Goal: Task Accomplishment & Management: Complete application form

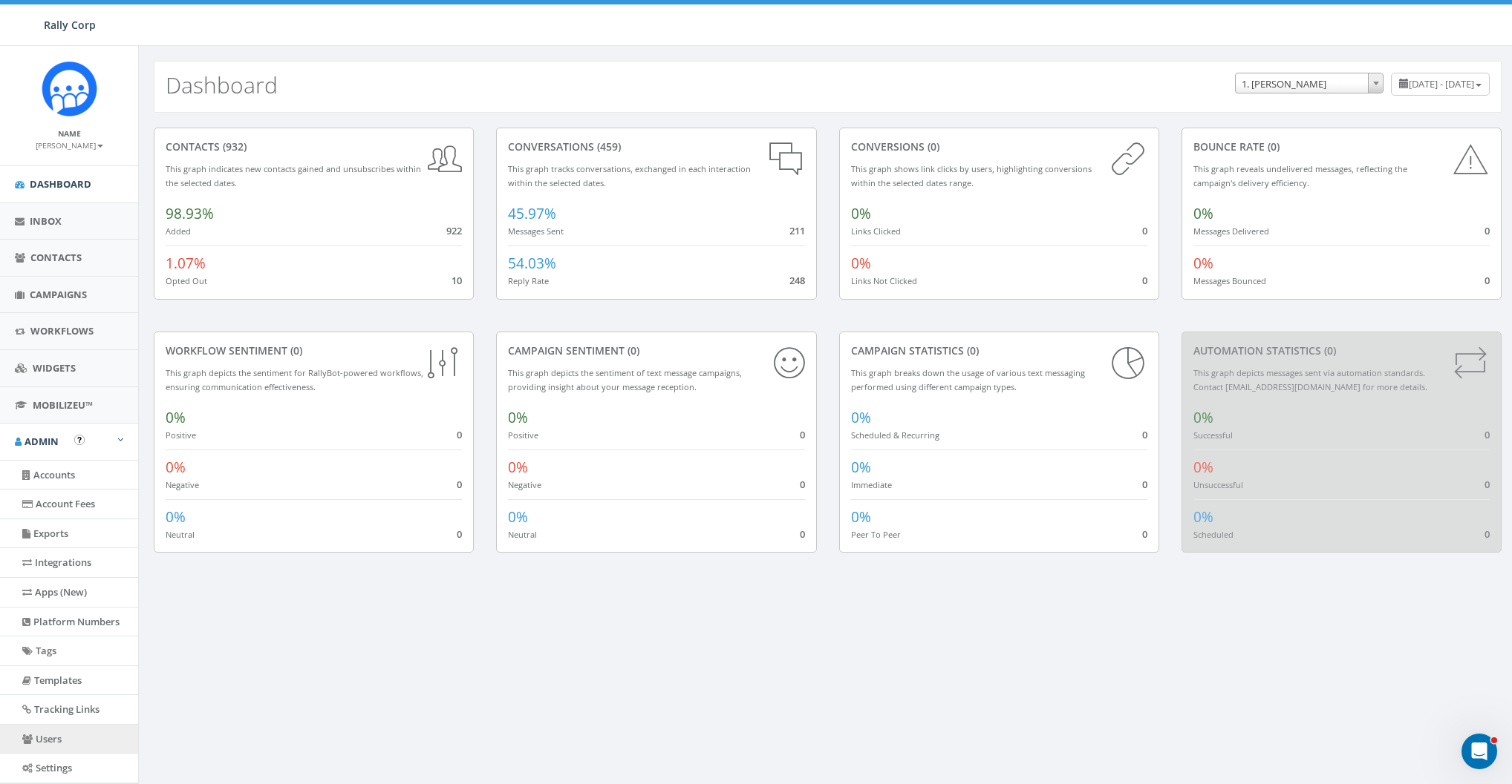
scroll to position [74, 0]
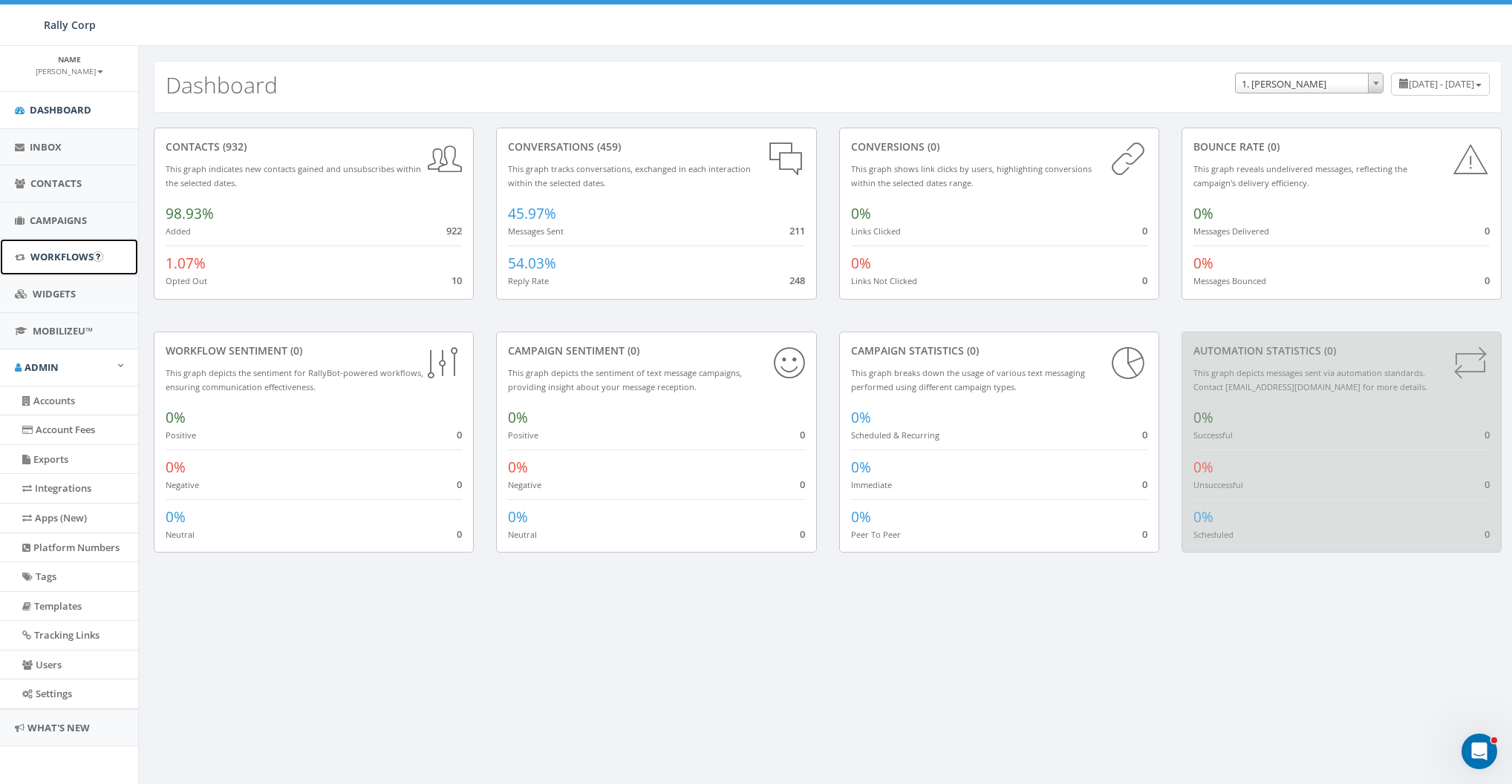
click at [55, 261] on span "Workflows" at bounding box center [62, 256] width 63 height 13
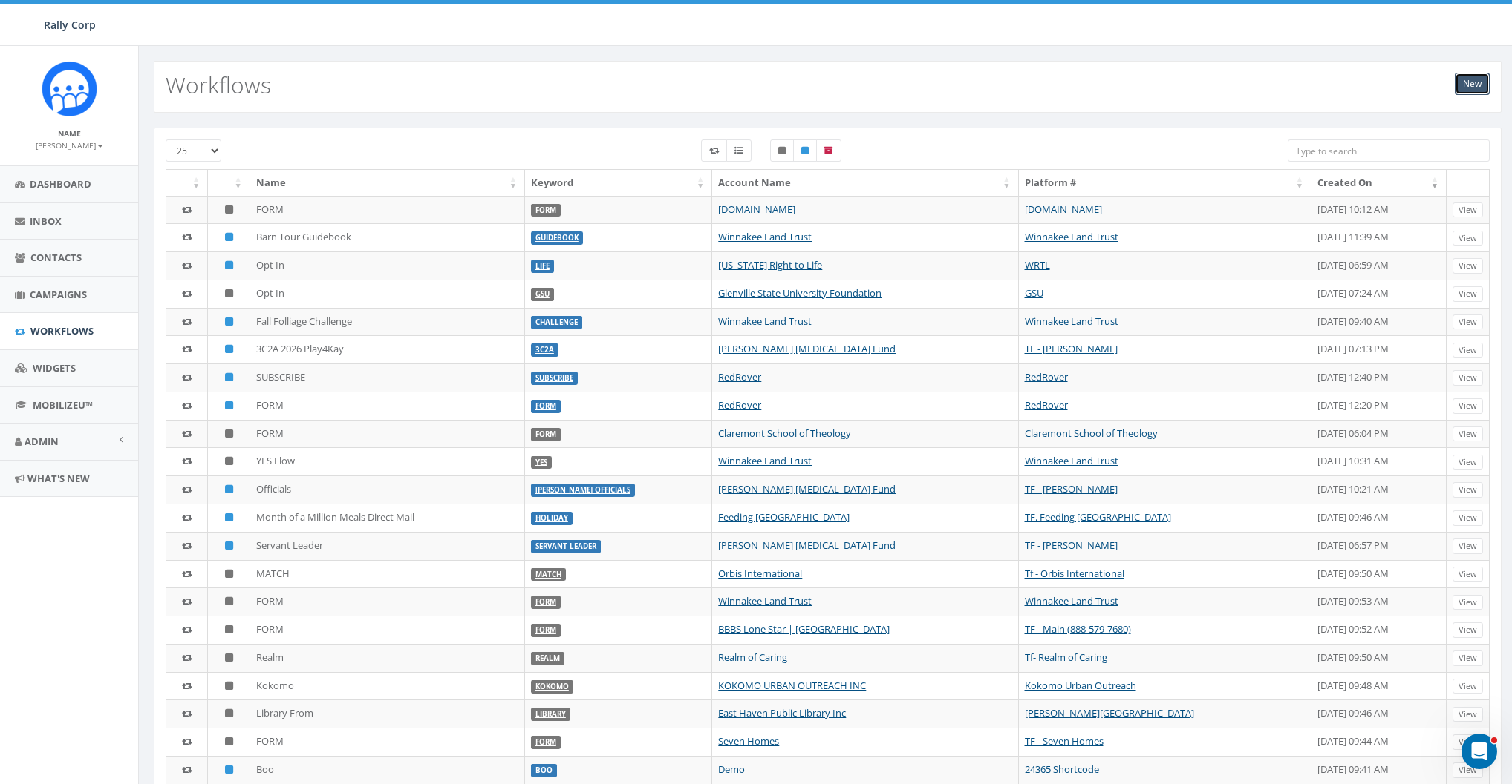
click at [1454, 82] on link "New" at bounding box center [1471, 84] width 35 height 22
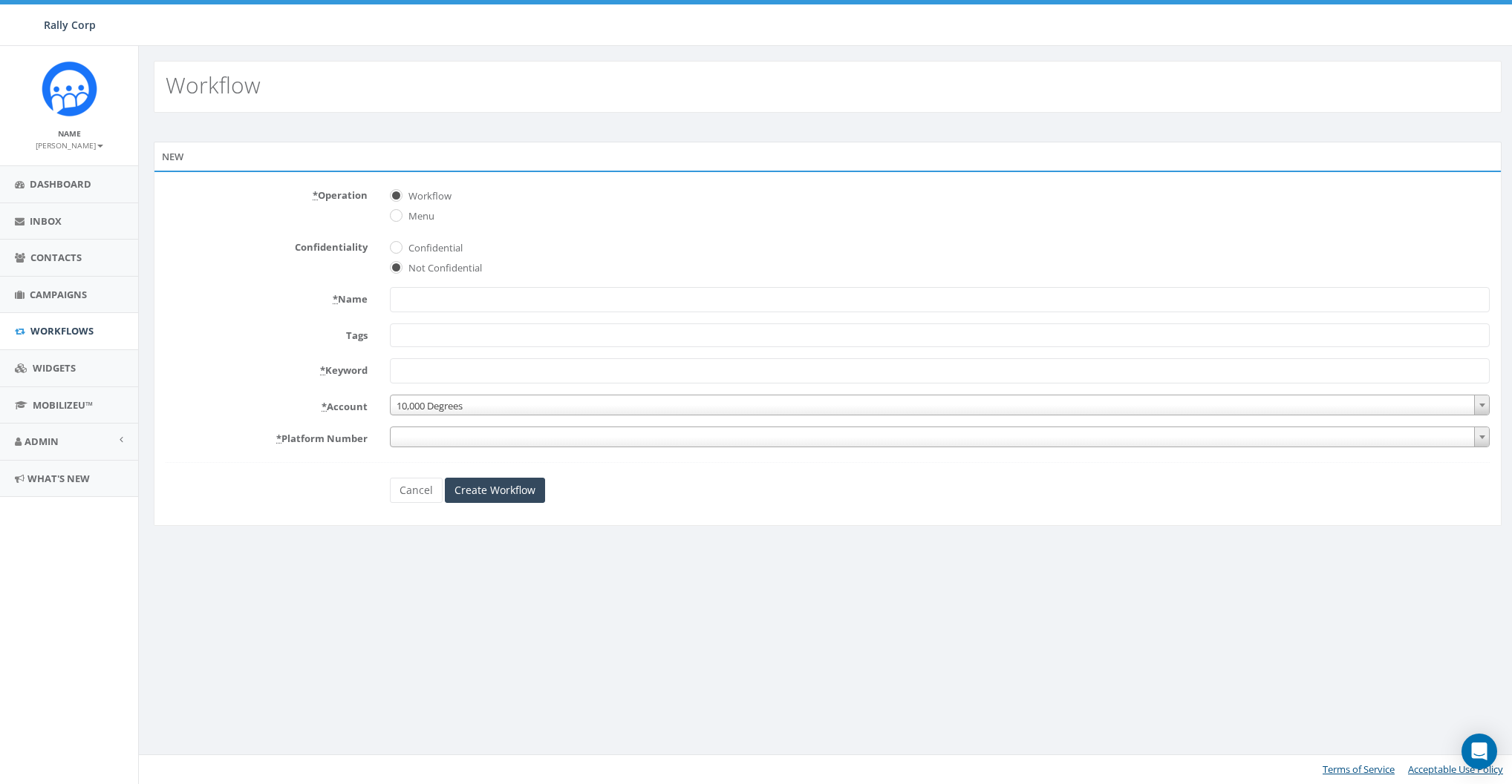
select select
click at [442, 303] on input "* Name" at bounding box center [944, 299] width 1107 height 25
paste input "GFMP"
type input "GFMP"
click at [314, 316] on form "* Operation Workflow Menu Confidentiality Confidential Not Confidential * Name …" at bounding box center [831, 343] width 1332 height 320
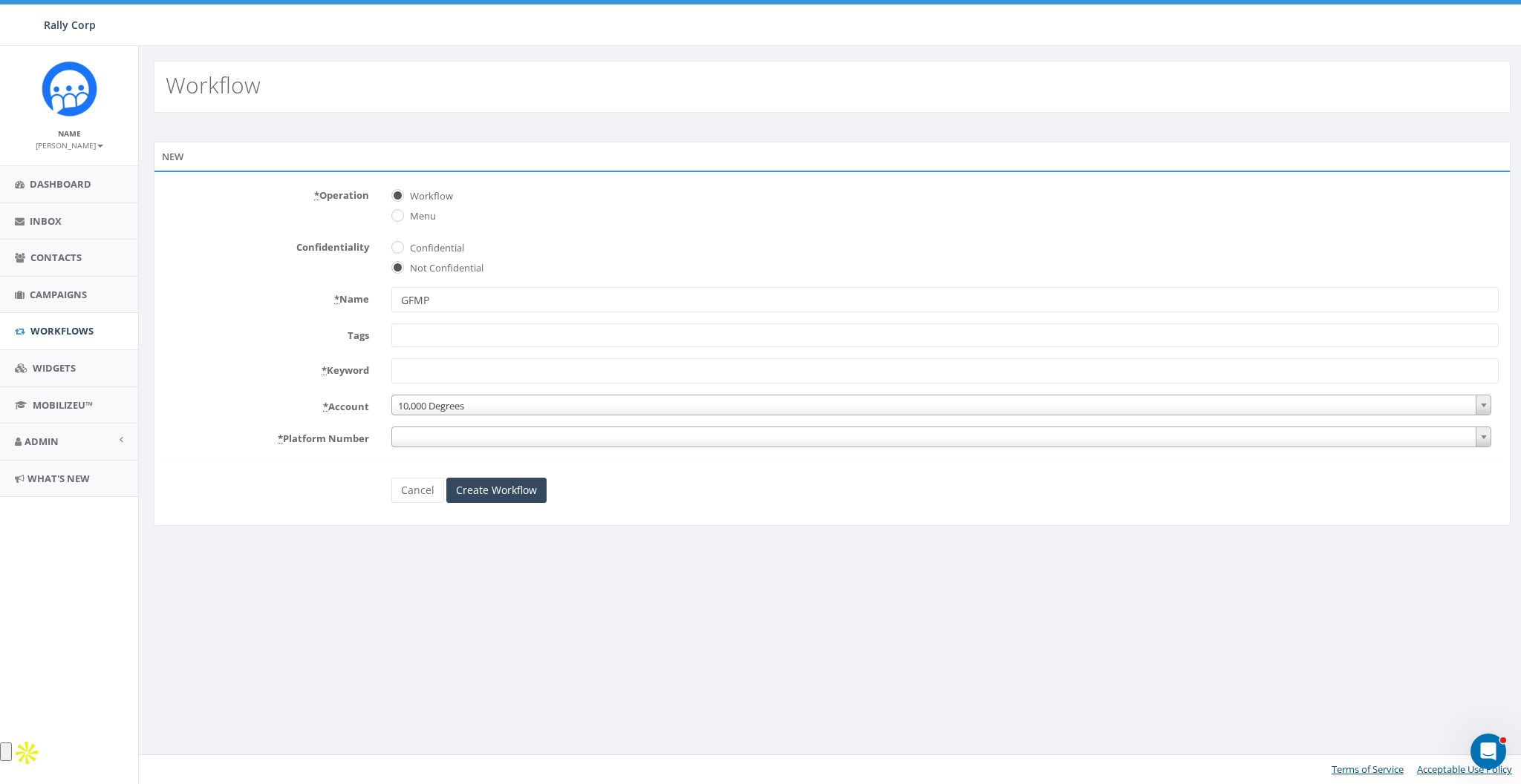
click at [428, 340] on span at bounding box center [944, 335] width 1107 height 24
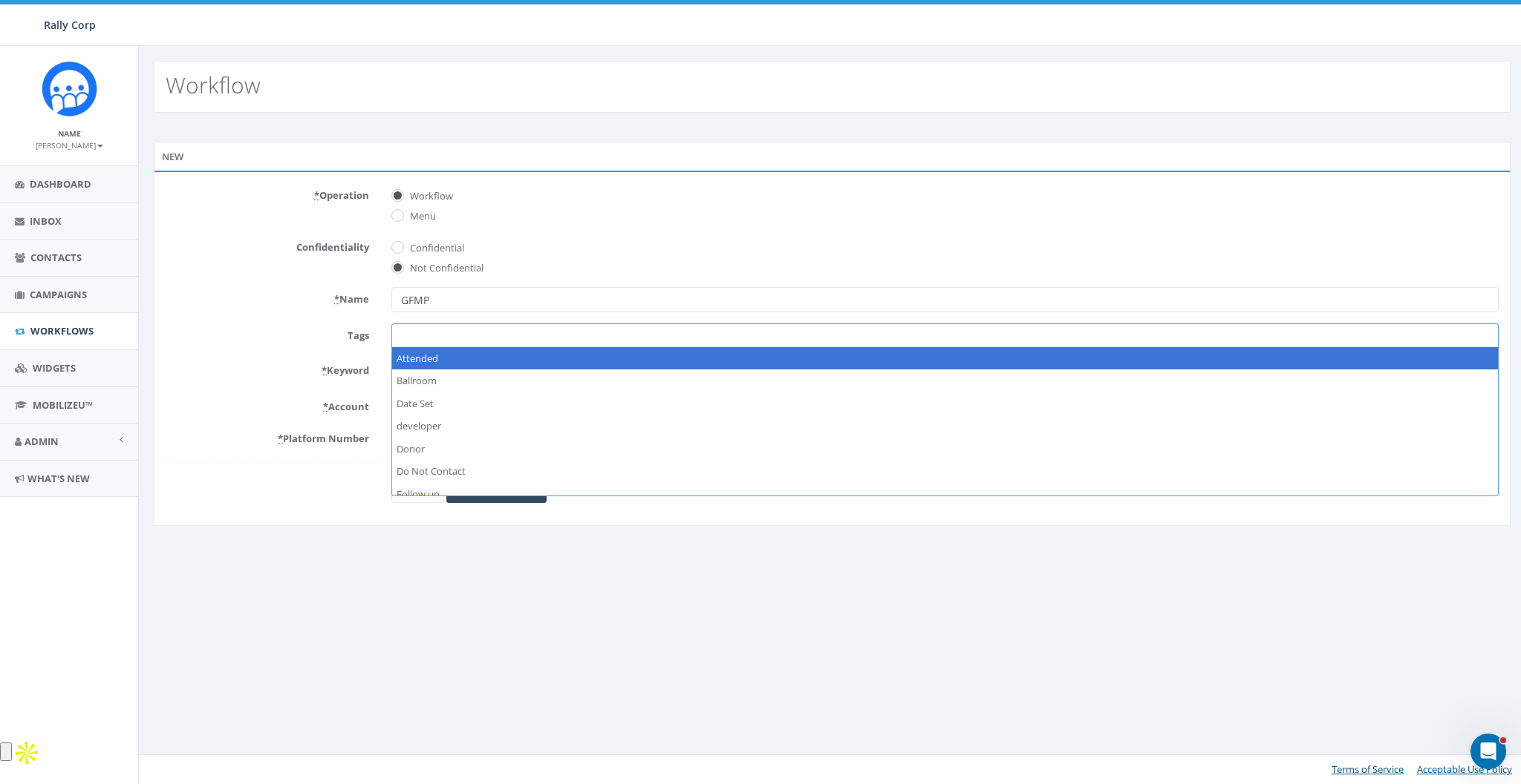
paste textarea "GFMP"
type textarea "GFMP"
drag, startPoint x: 353, startPoint y: 406, endPoint x: 427, endPoint y: 404, distance: 74.0
click at [355, 406] on label "* Account" at bounding box center [267, 404] width 226 height 19
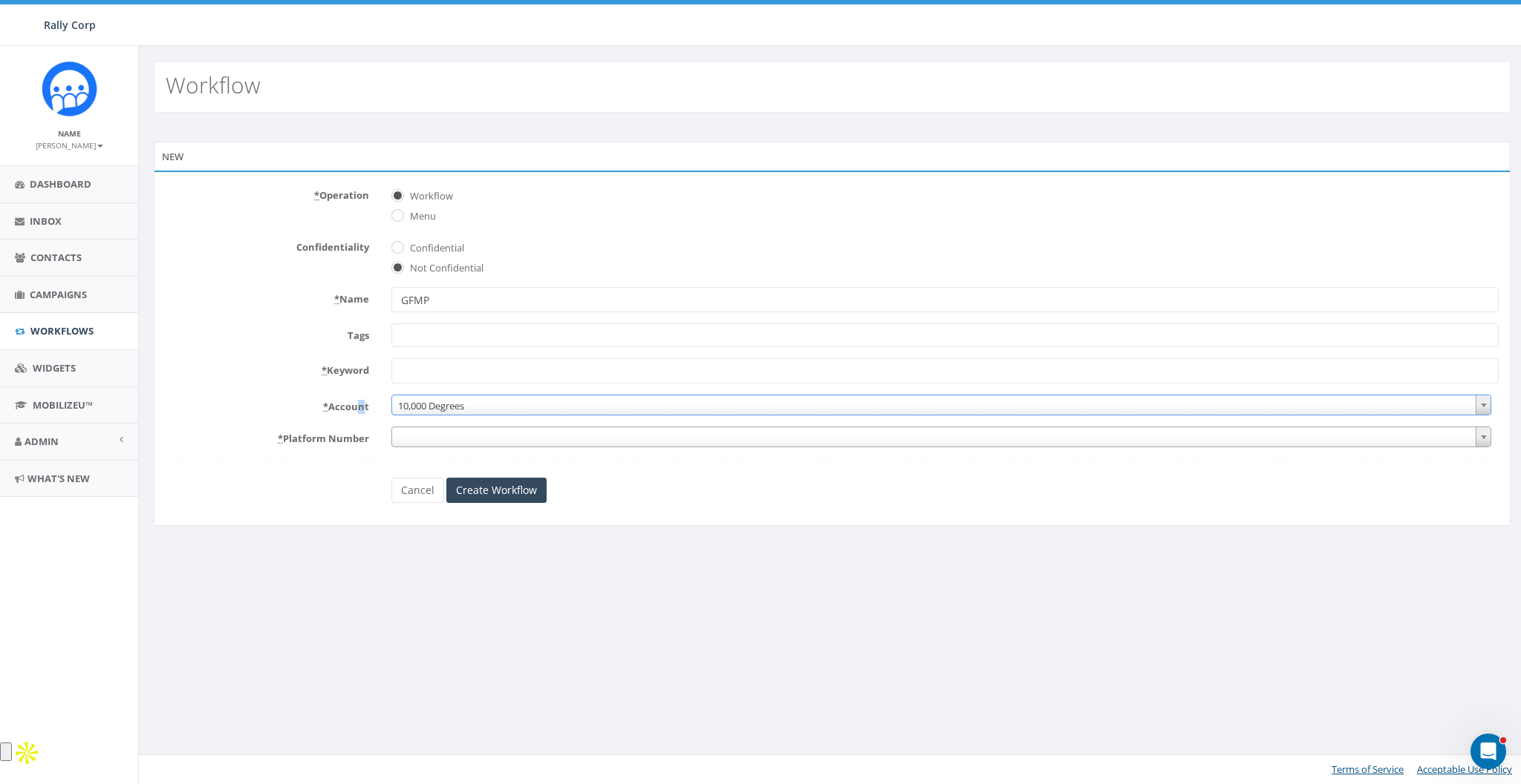
click at [450, 404] on span "10,000 Degrees" at bounding box center [941, 406] width 1098 height 21
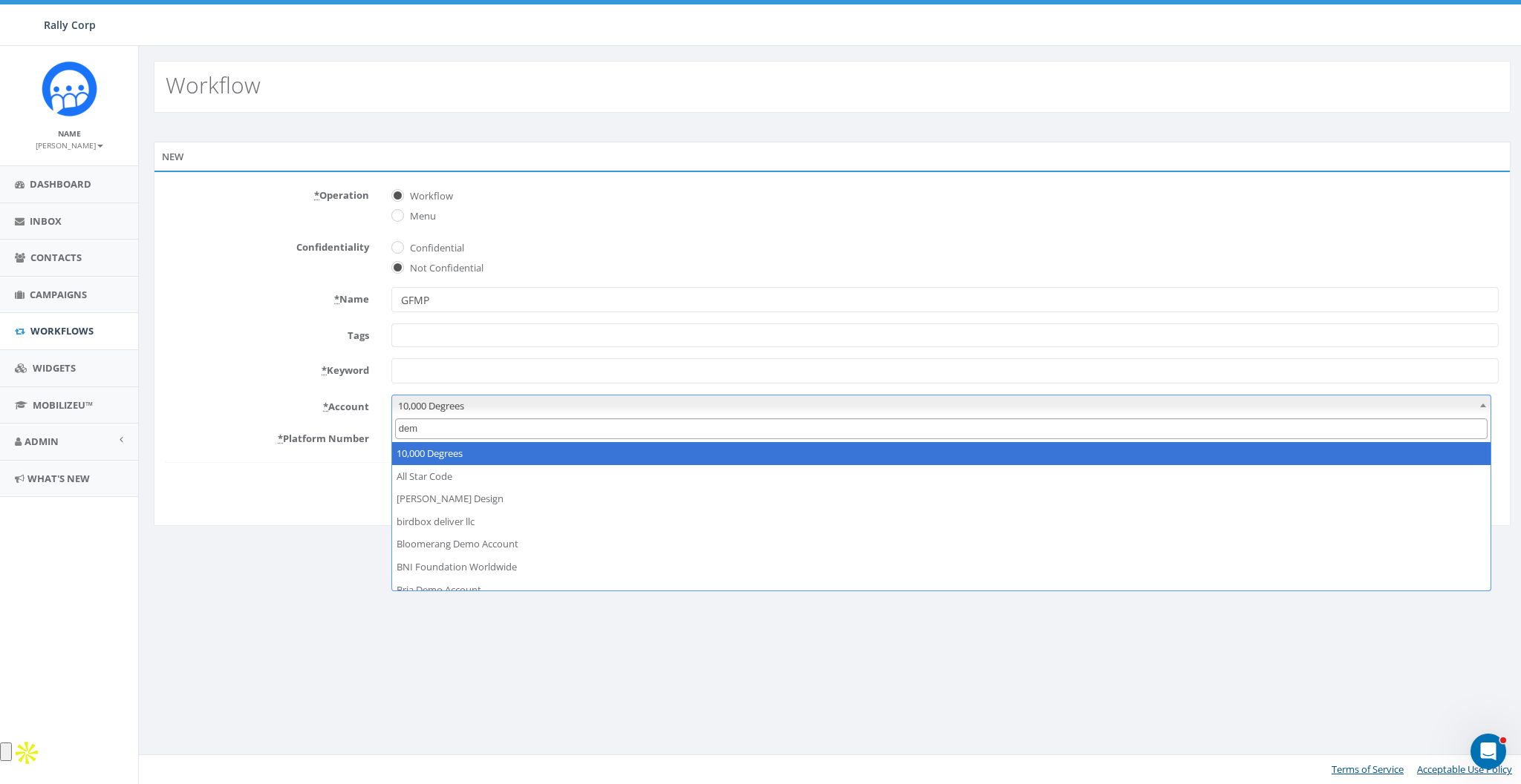
type input "demo"
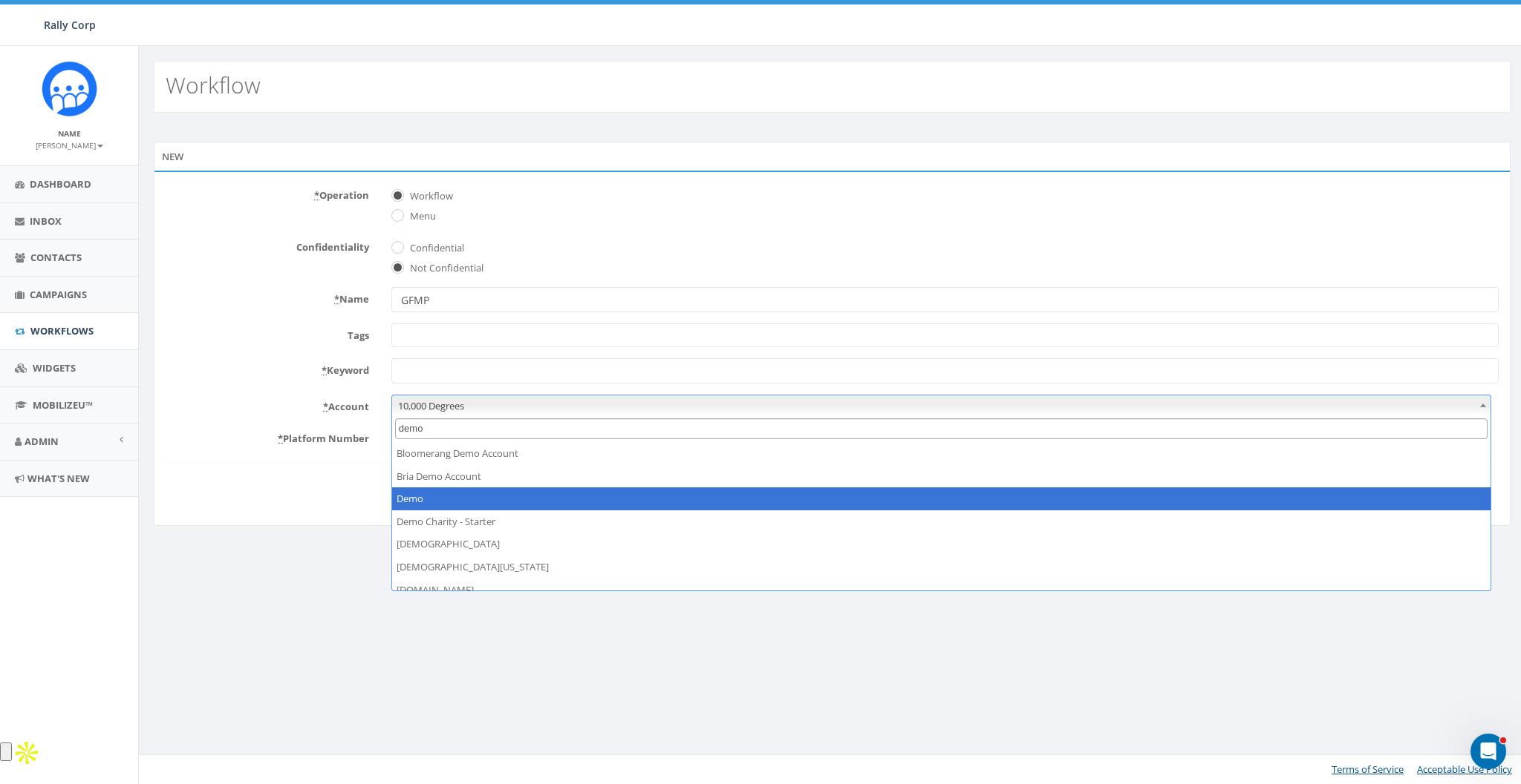
select select "64"
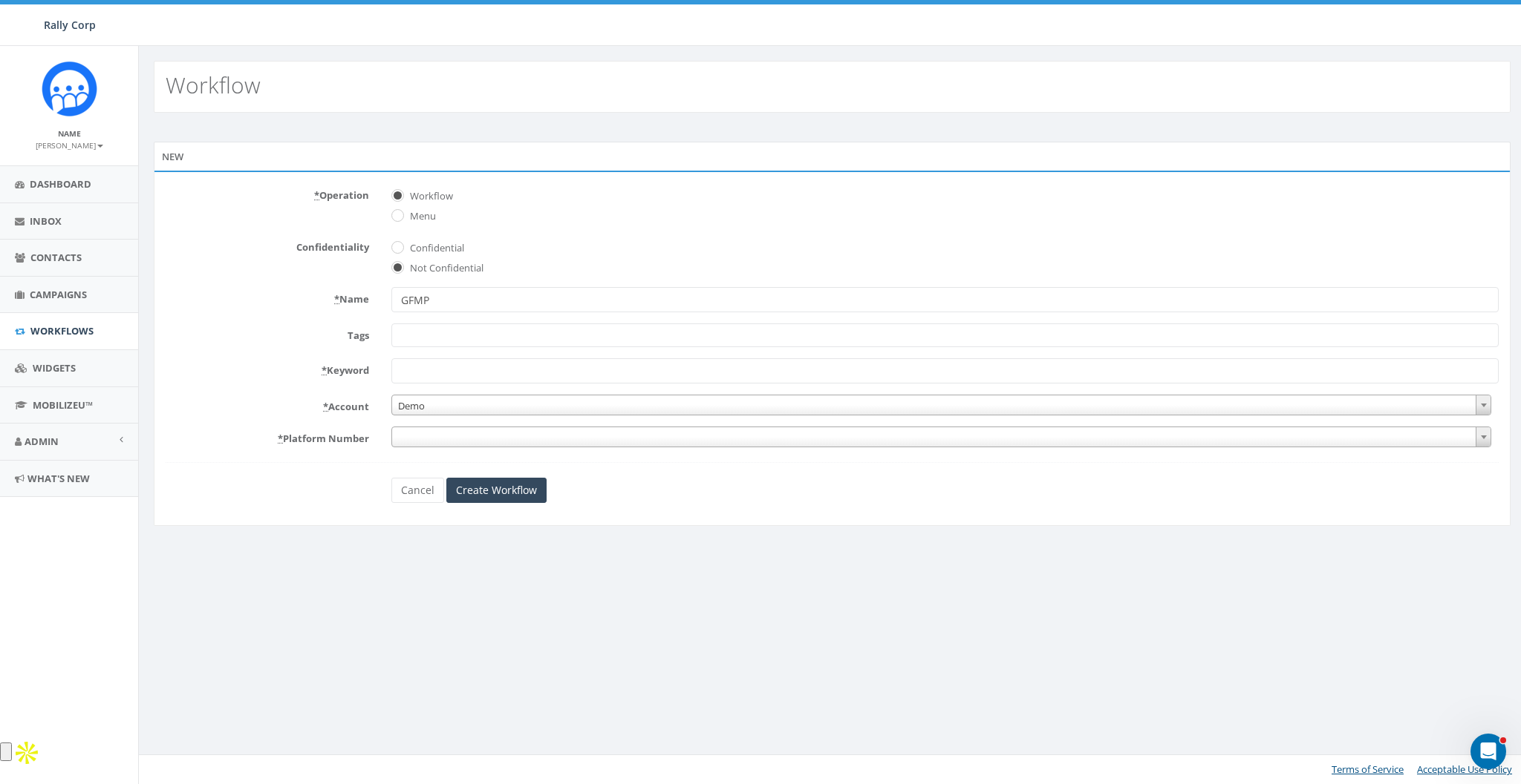
click at [416, 443] on span at bounding box center [941, 437] width 1100 height 21
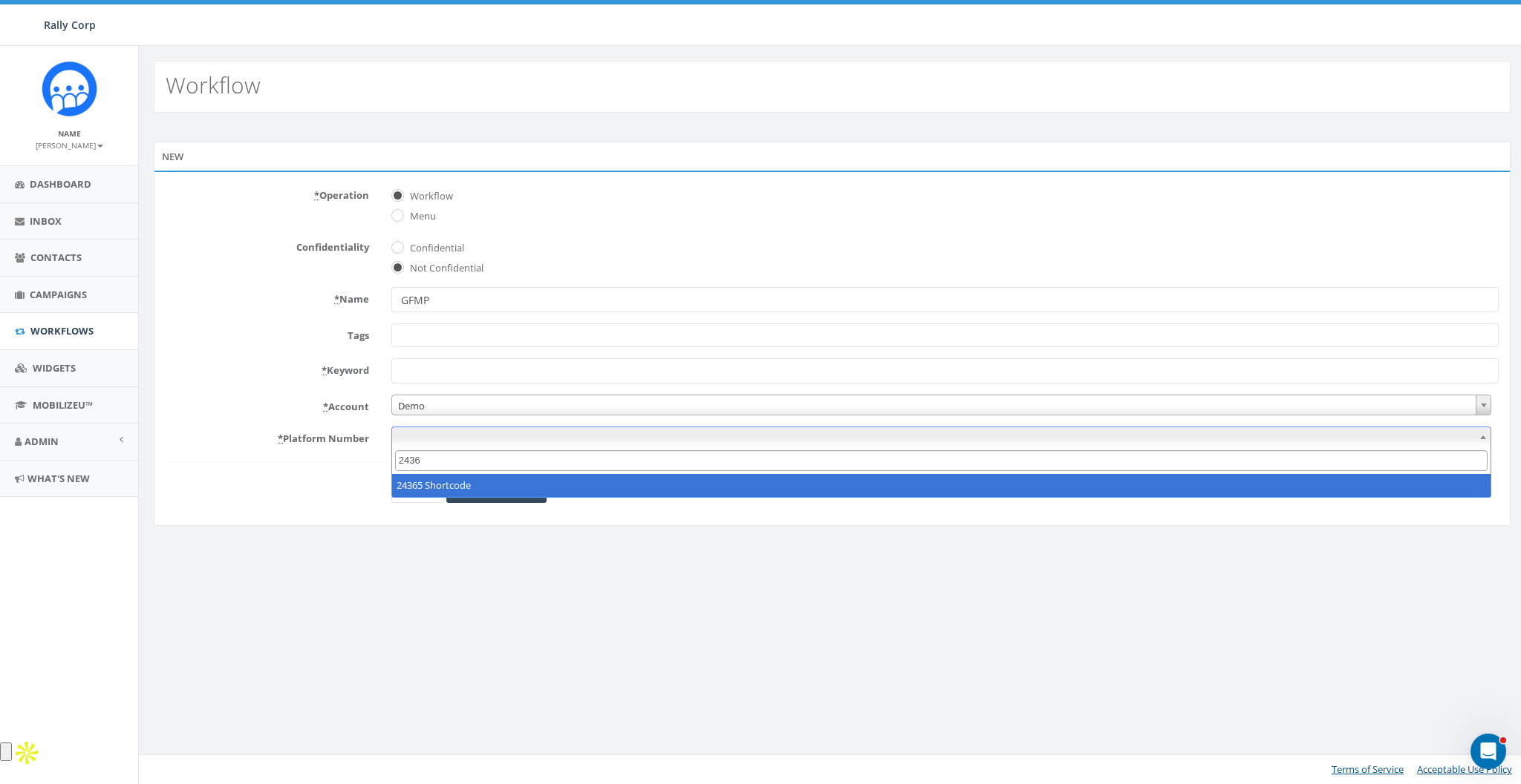
type input "24365"
select select "4"
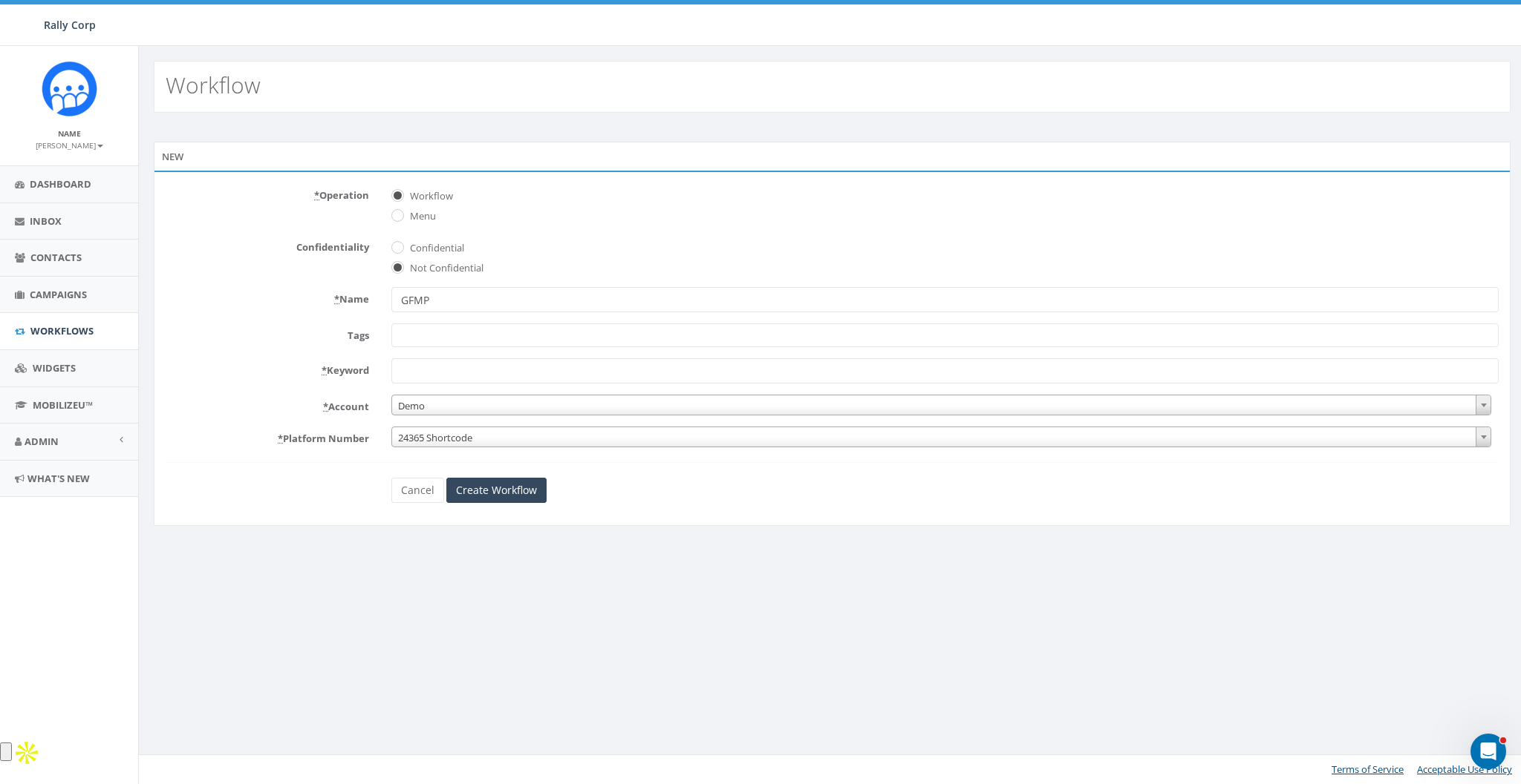
click at [430, 376] on input "* Keyword" at bounding box center [944, 370] width 1107 height 25
click at [445, 292] on input "GFMP" at bounding box center [944, 299] width 1107 height 25
click at [321, 369] on abbr "*" at bounding box center [323, 370] width 5 height 13
click at [391, 369] on input "* Keyword" at bounding box center [944, 370] width 1107 height 25
click at [432, 378] on input "* Keyword" at bounding box center [944, 370] width 1107 height 25
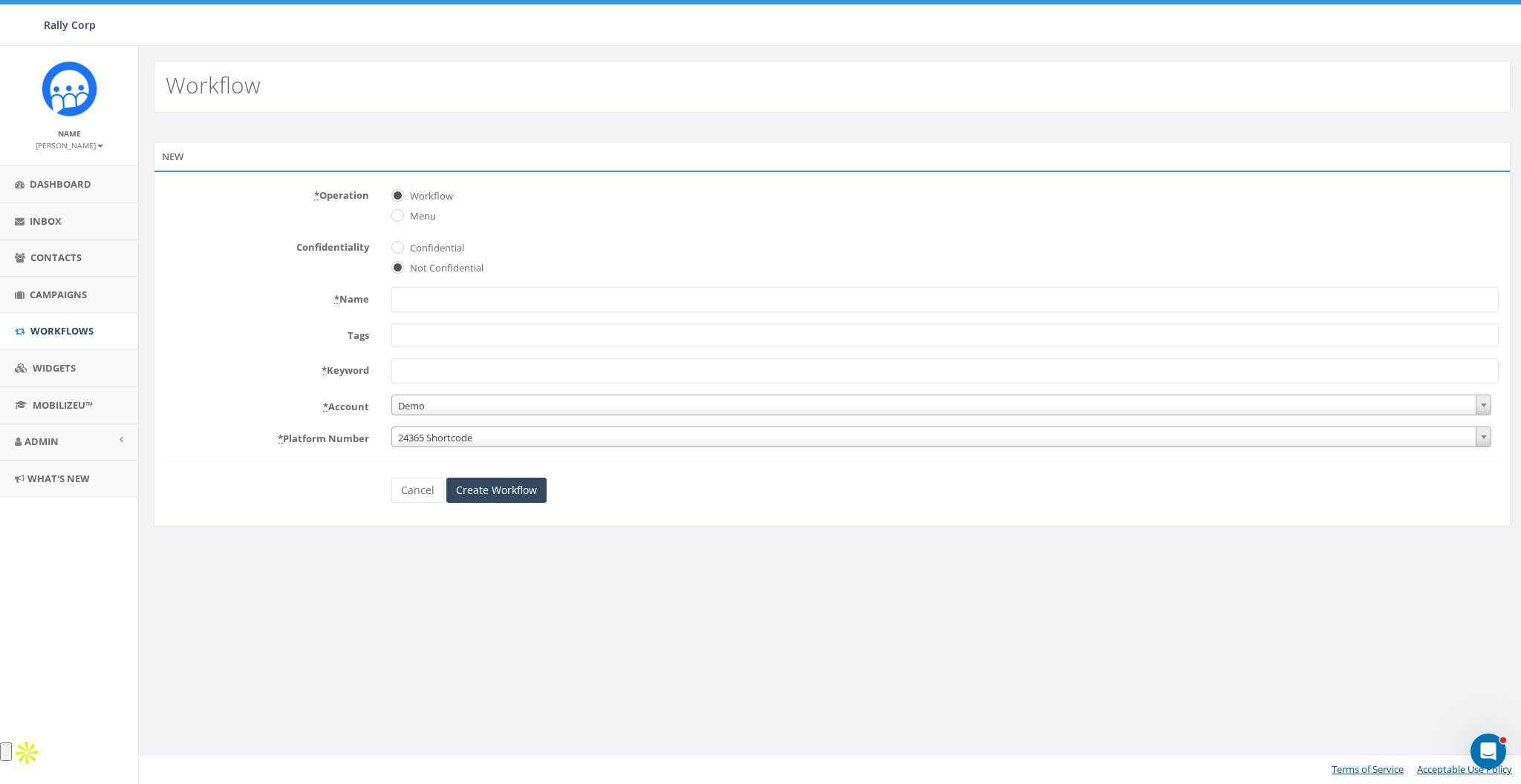
paste input "GFMP"
type input "GFMP"
click at [428, 302] on input "* Name" at bounding box center [944, 299] width 1107 height 25
type input "GoFundMe Pro Demo"
click at [645, 516] on div "* Operation Workflow Menu Confidentiality Confidential Not Confidential * Name …" at bounding box center [831, 348] width 1356 height 355
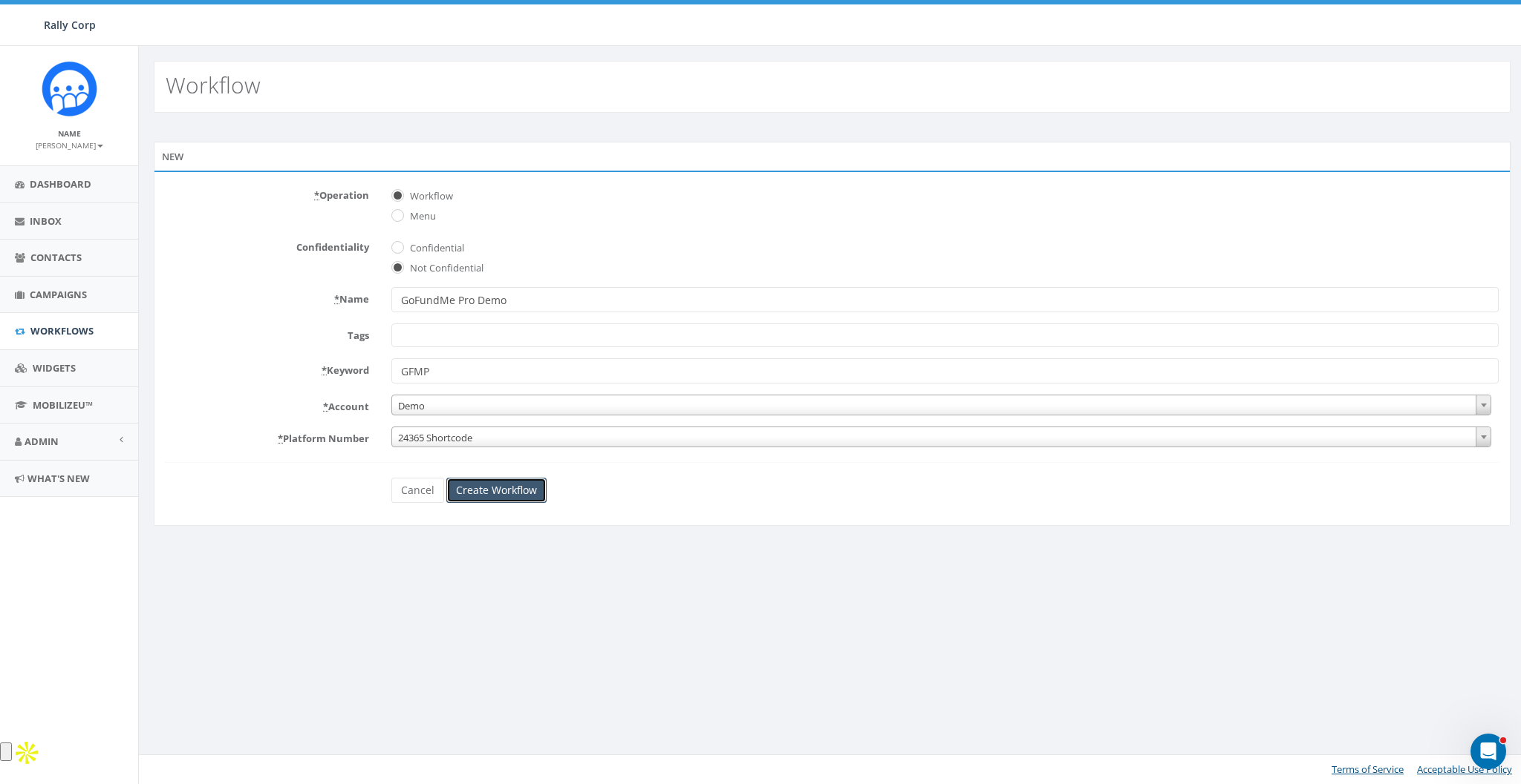
click at [505, 489] on input "Create Workflow" at bounding box center [496, 490] width 100 height 25
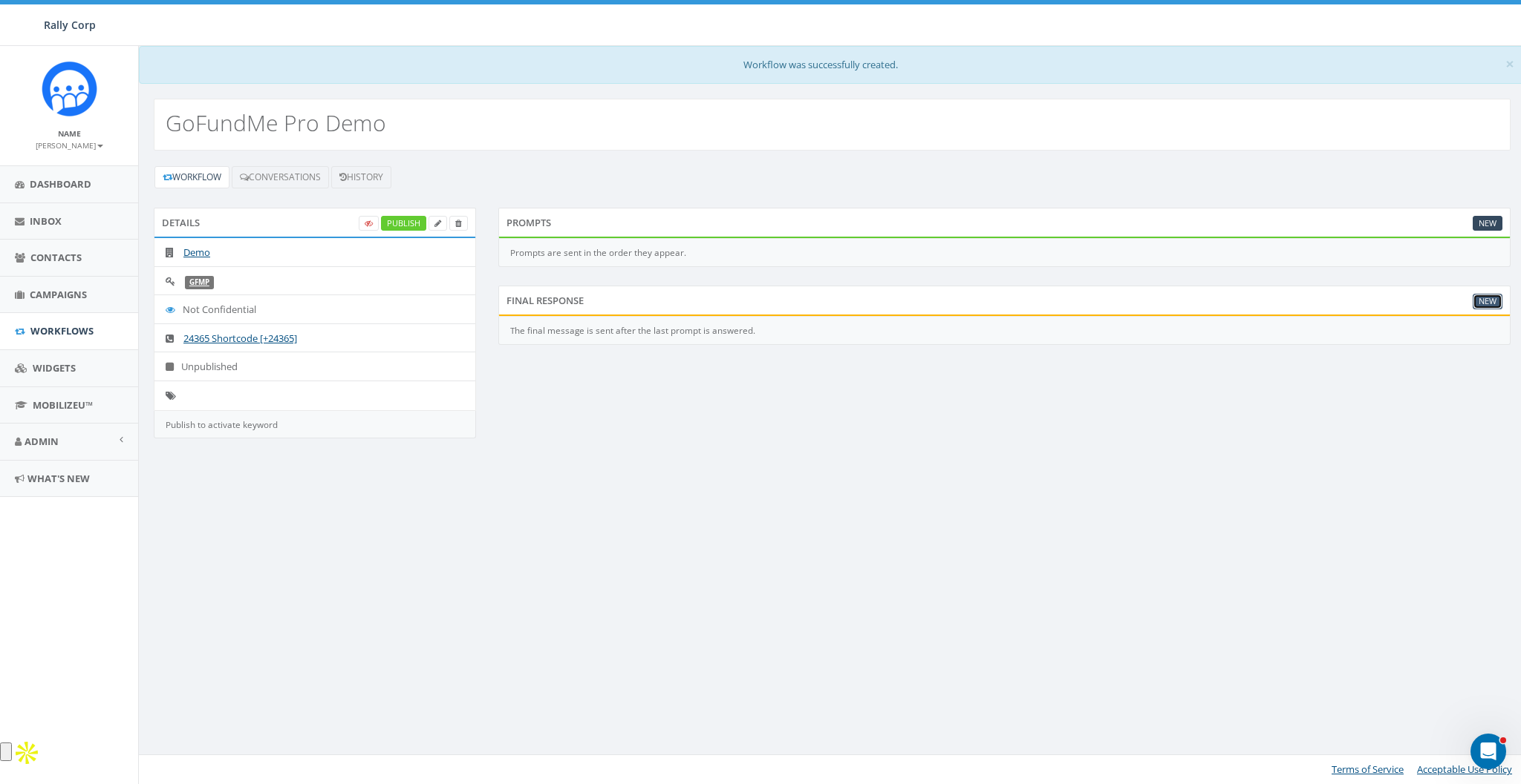
click at [1476, 299] on link "New" at bounding box center [1487, 302] width 30 height 16
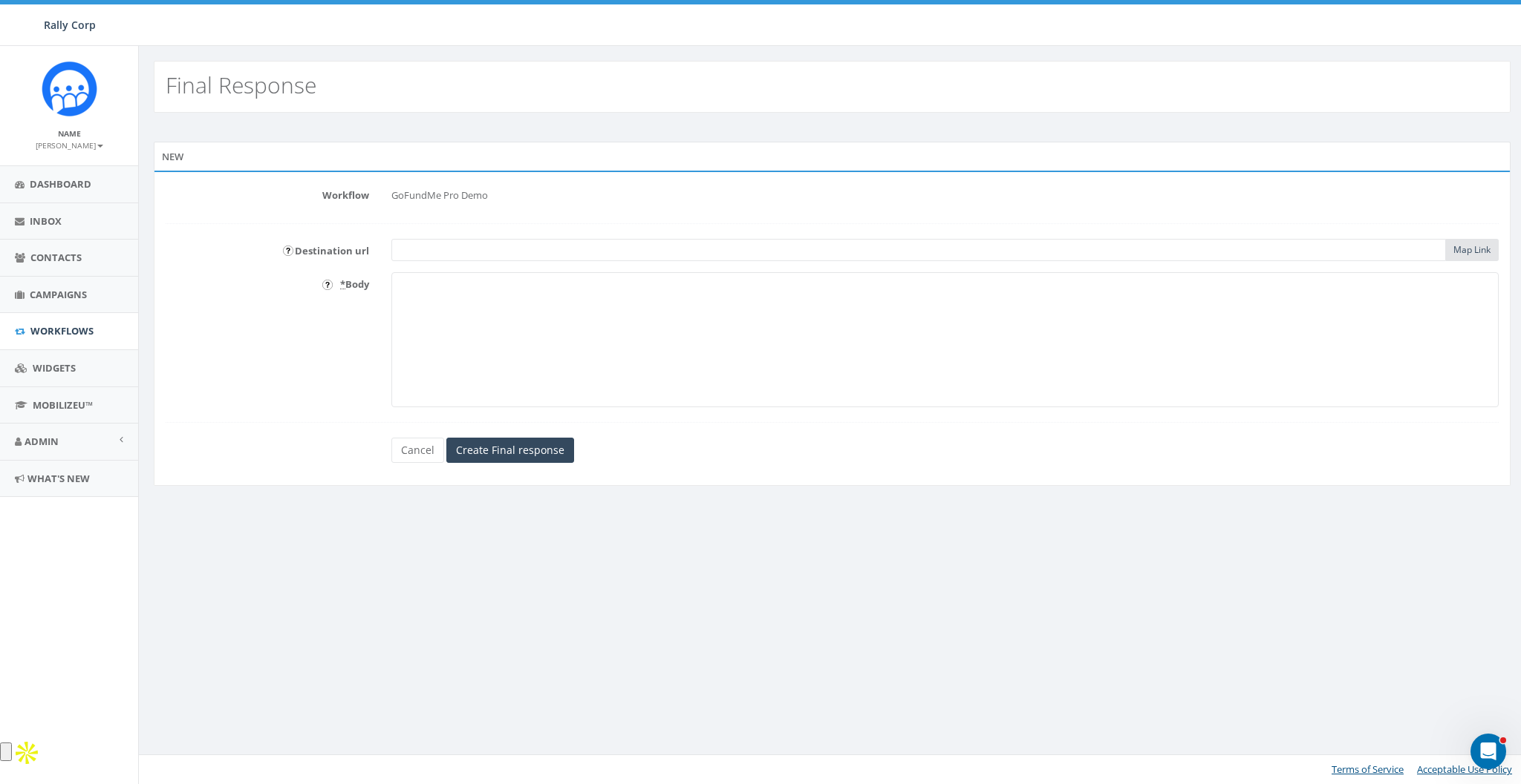
click at [611, 304] on textarea "* Body" at bounding box center [944, 339] width 1107 height 135
paste textarea "You inspire giving. We make it easy. Reach your online fundraising goals with b…"
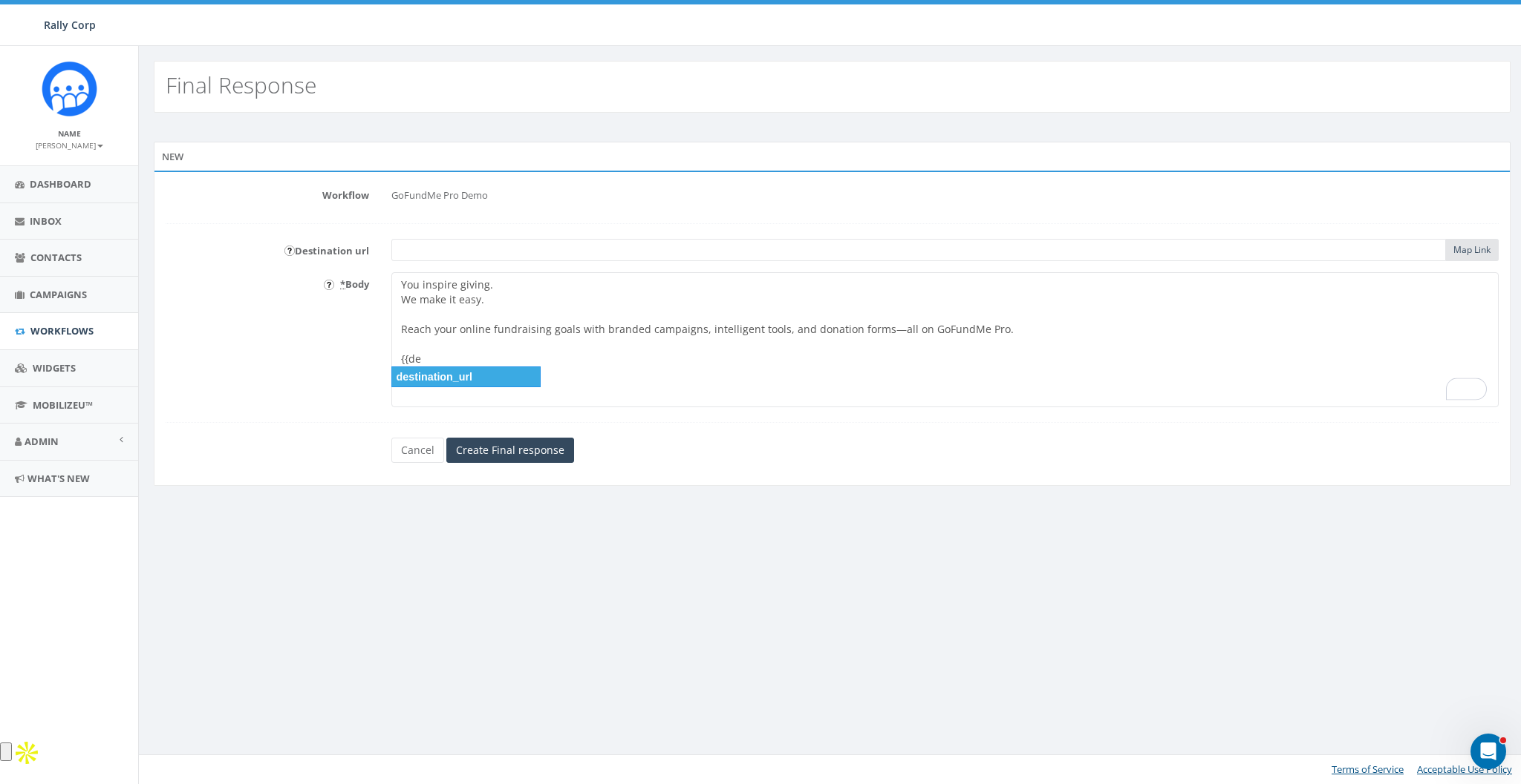
click at [443, 375] on div "destination_url" at bounding box center [466, 377] width 150 height 21
type textarea "You inspire giving. We make it easy. Reach your online fundraising goals with b…"
click at [432, 257] on input "text" at bounding box center [918, 250] width 1054 height 22
click at [438, 253] on input "text" at bounding box center [918, 250] width 1054 height 22
paste input "https://pro.gofundme.com/"
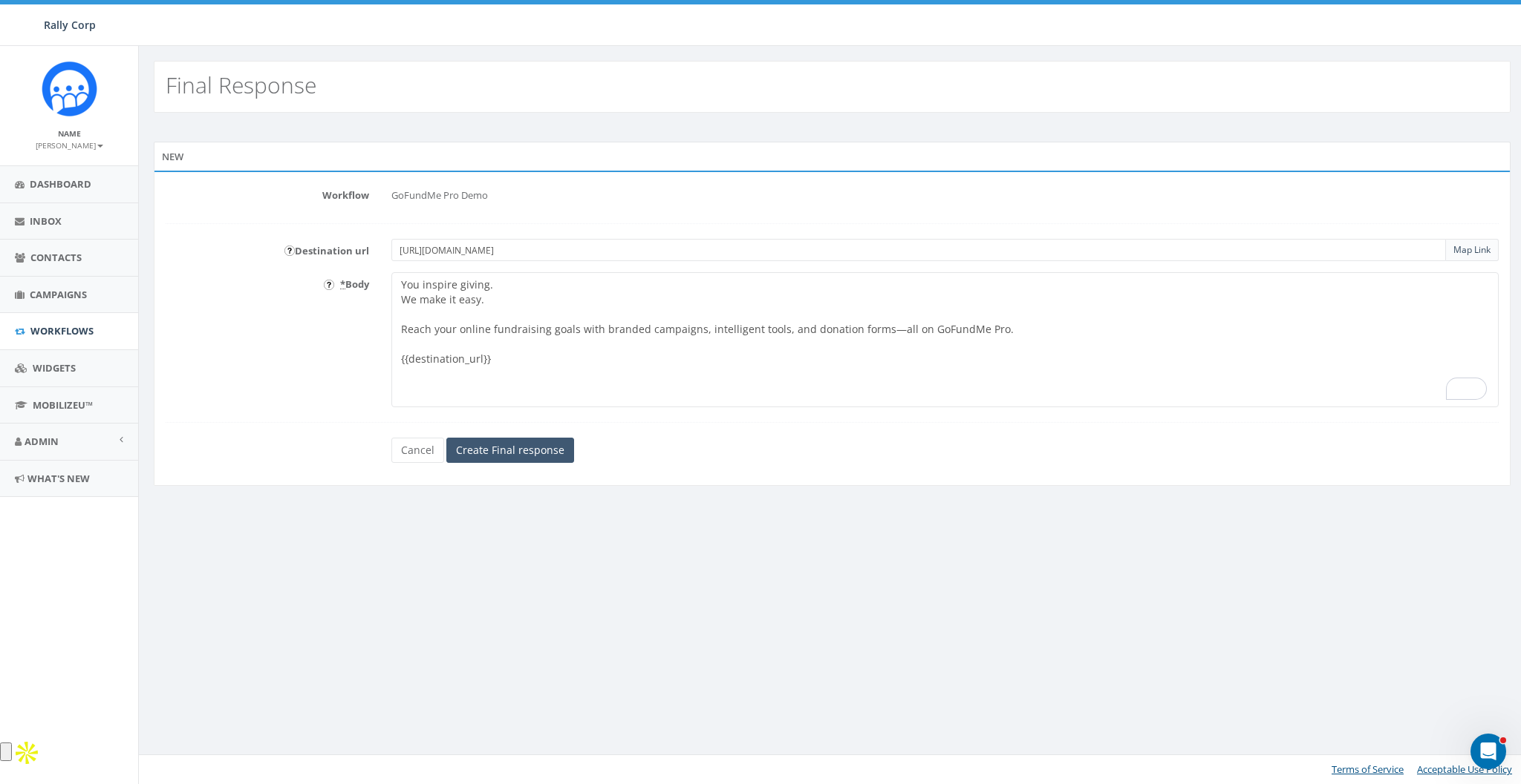
type input "https://pro.gofundme.com/"
click at [506, 442] on input "Create Final response" at bounding box center [510, 450] width 128 height 25
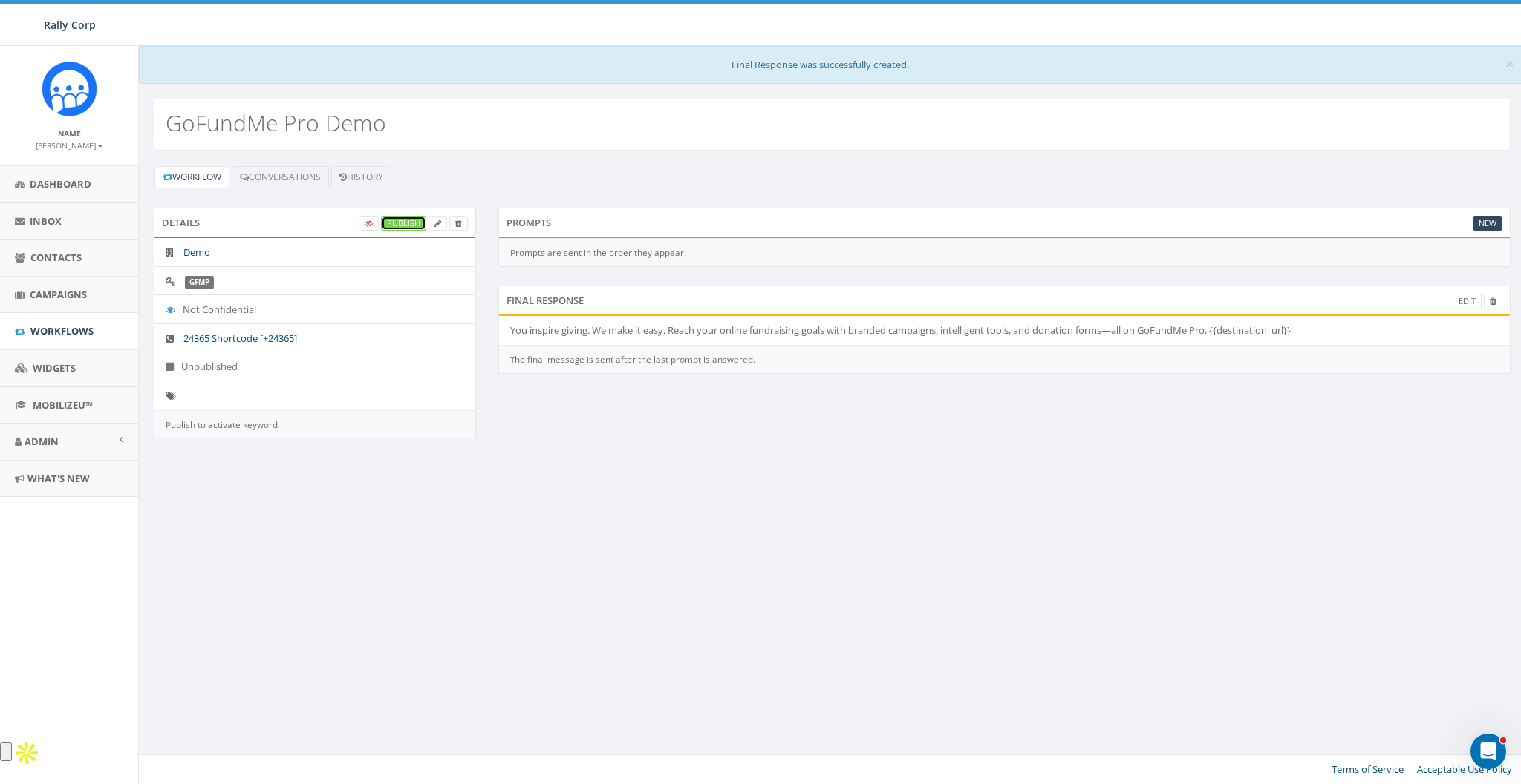
click at [421, 218] on link "Publish" at bounding box center [403, 223] width 45 height 16
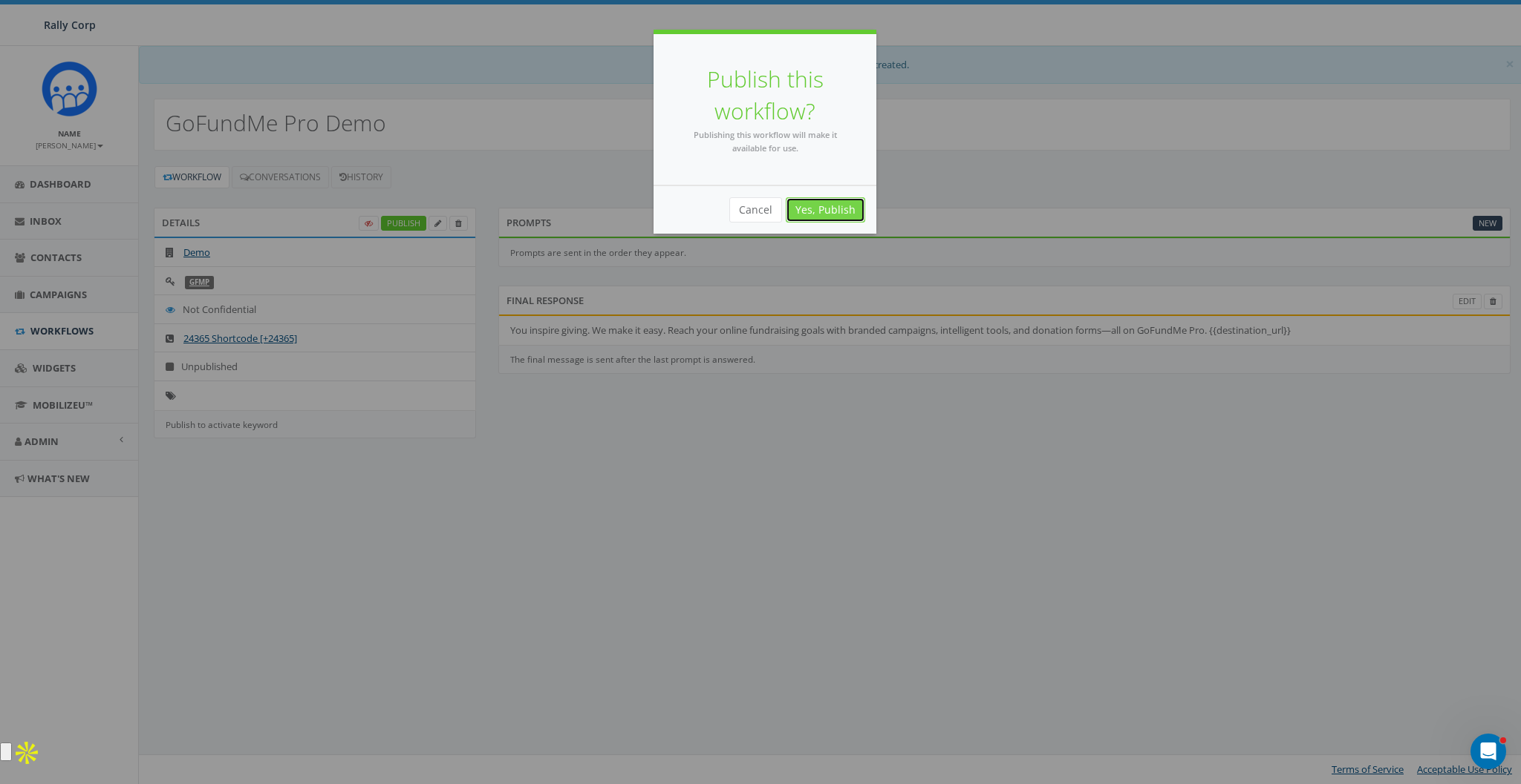
click at [830, 207] on link "Yes, Publish" at bounding box center [825, 209] width 80 height 25
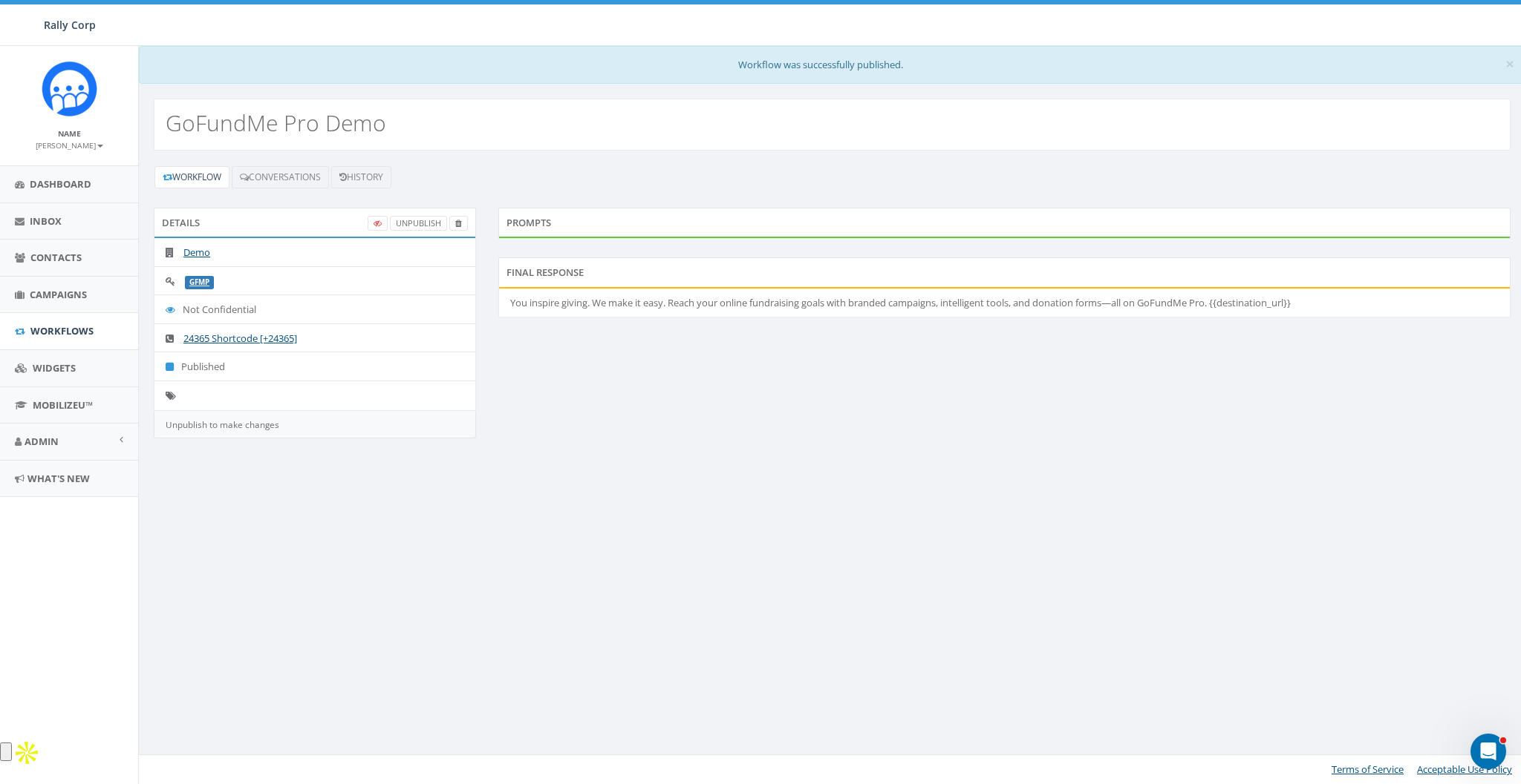
click at [707, 483] on div "× Workflow was successfully published. GoFundMe Pro Demo Workflow Conversations…" at bounding box center [831, 415] width 1387 height 738
